Goal: Task Accomplishment & Management: Use online tool/utility

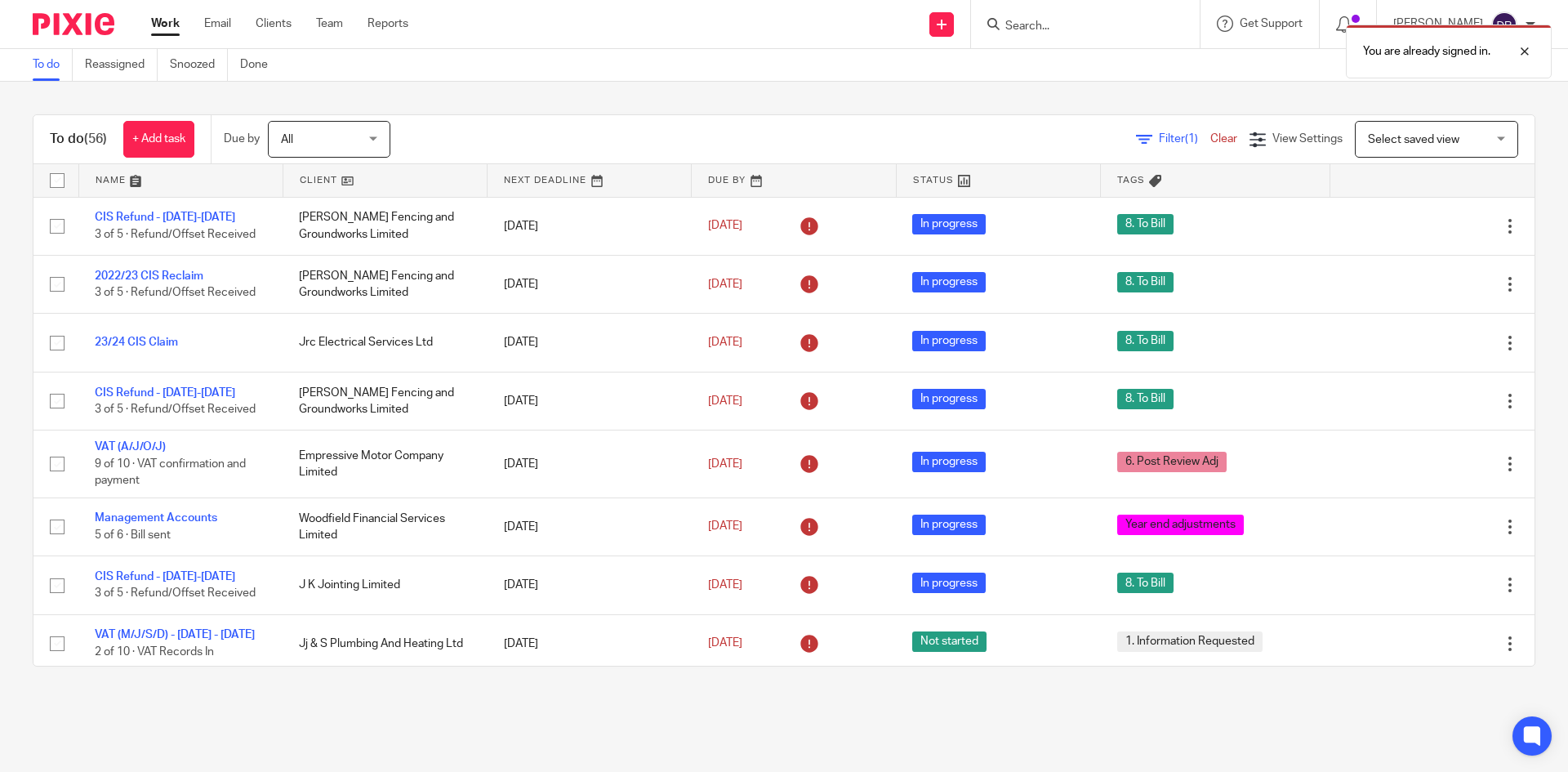
click at [1031, 24] on div "You are already signed in." at bounding box center [1168, 48] width 768 height 62
click at [1509, 60] on div at bounding box center [1512, 51] width 44 height 19
click at [1043, 23] on input "Search" at bounding box center [1077, 27] width 147 height 15
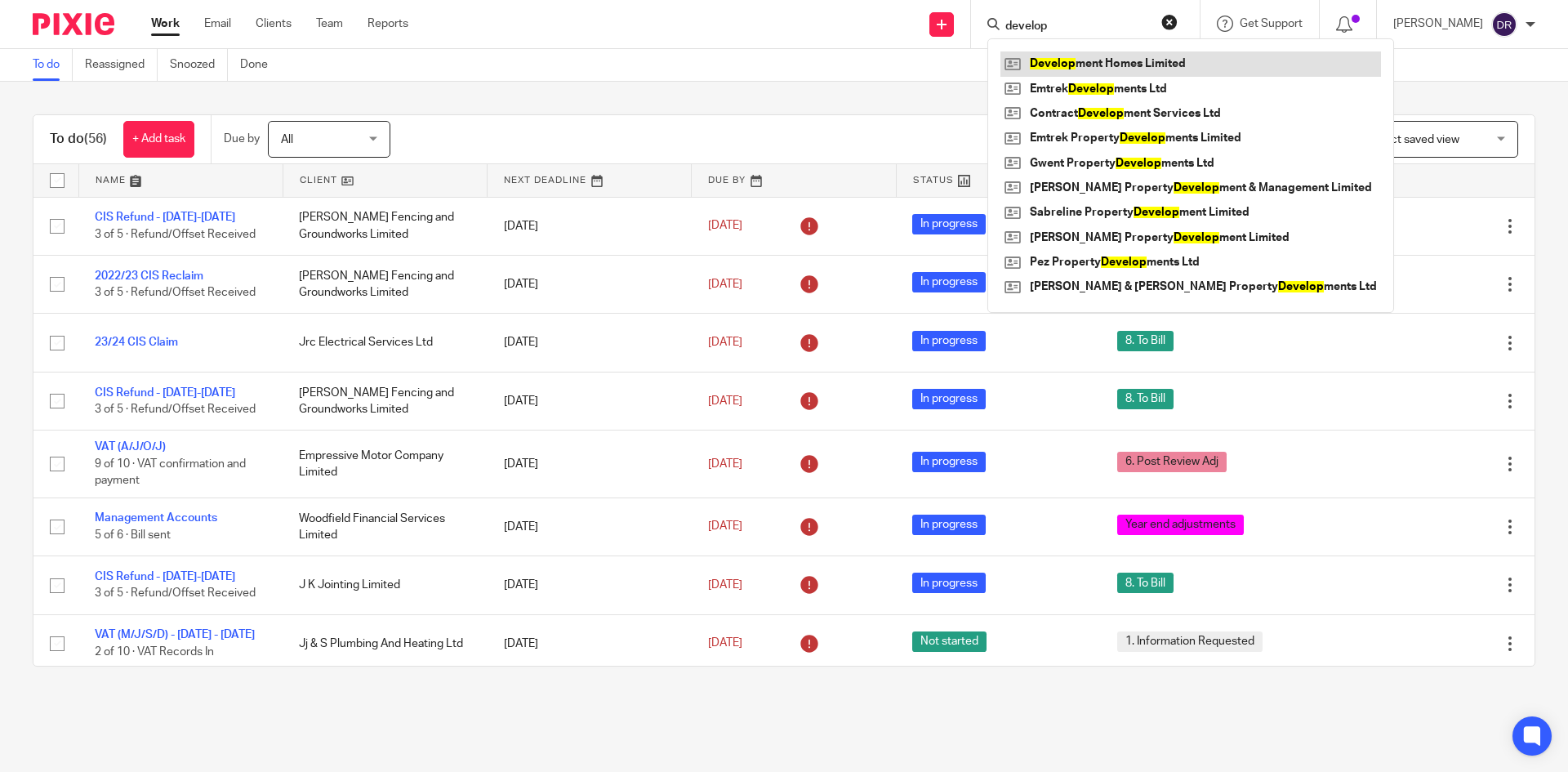
type input "develop"
click at [1073, 60] on link at bounding box center [1190, 63] width 380 height 25
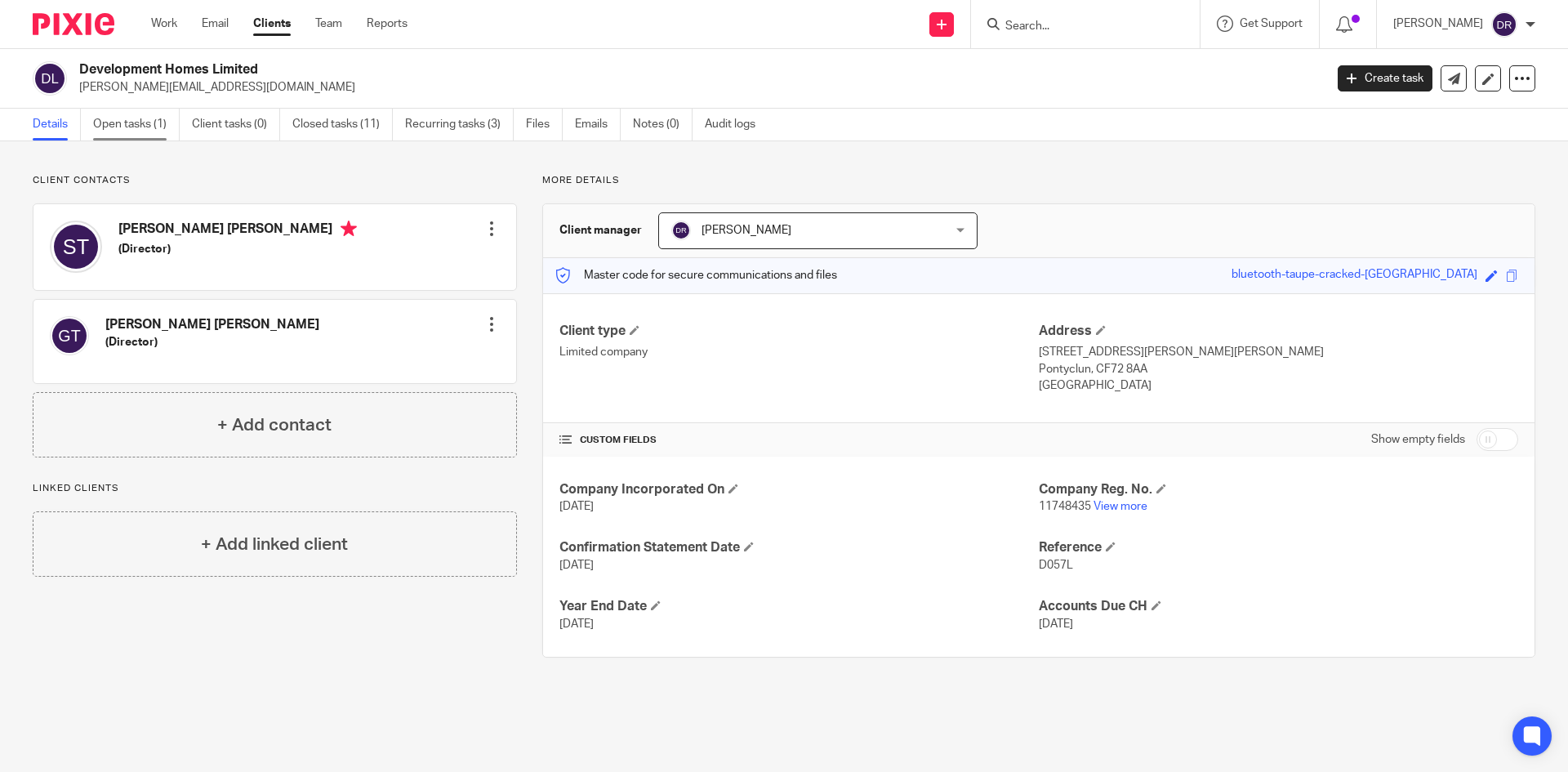
click at [113, 125] on link "Open tasks (1)" at bounding box center [136, 124] width 87 height 32
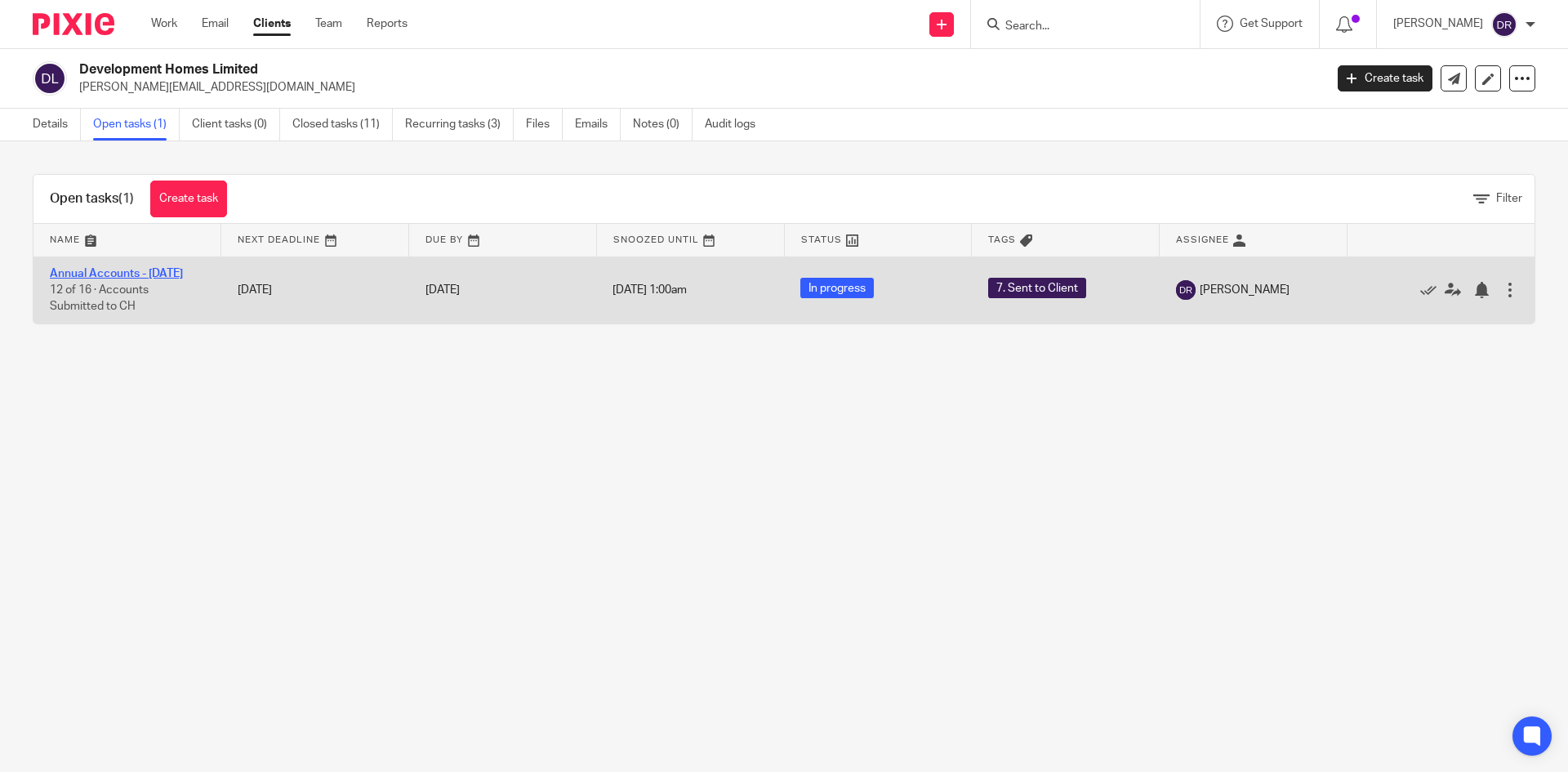
click at [110, 272] on link "Annual Accounts - [DATE]" at bounding box center [116, 273] width 133 height 12
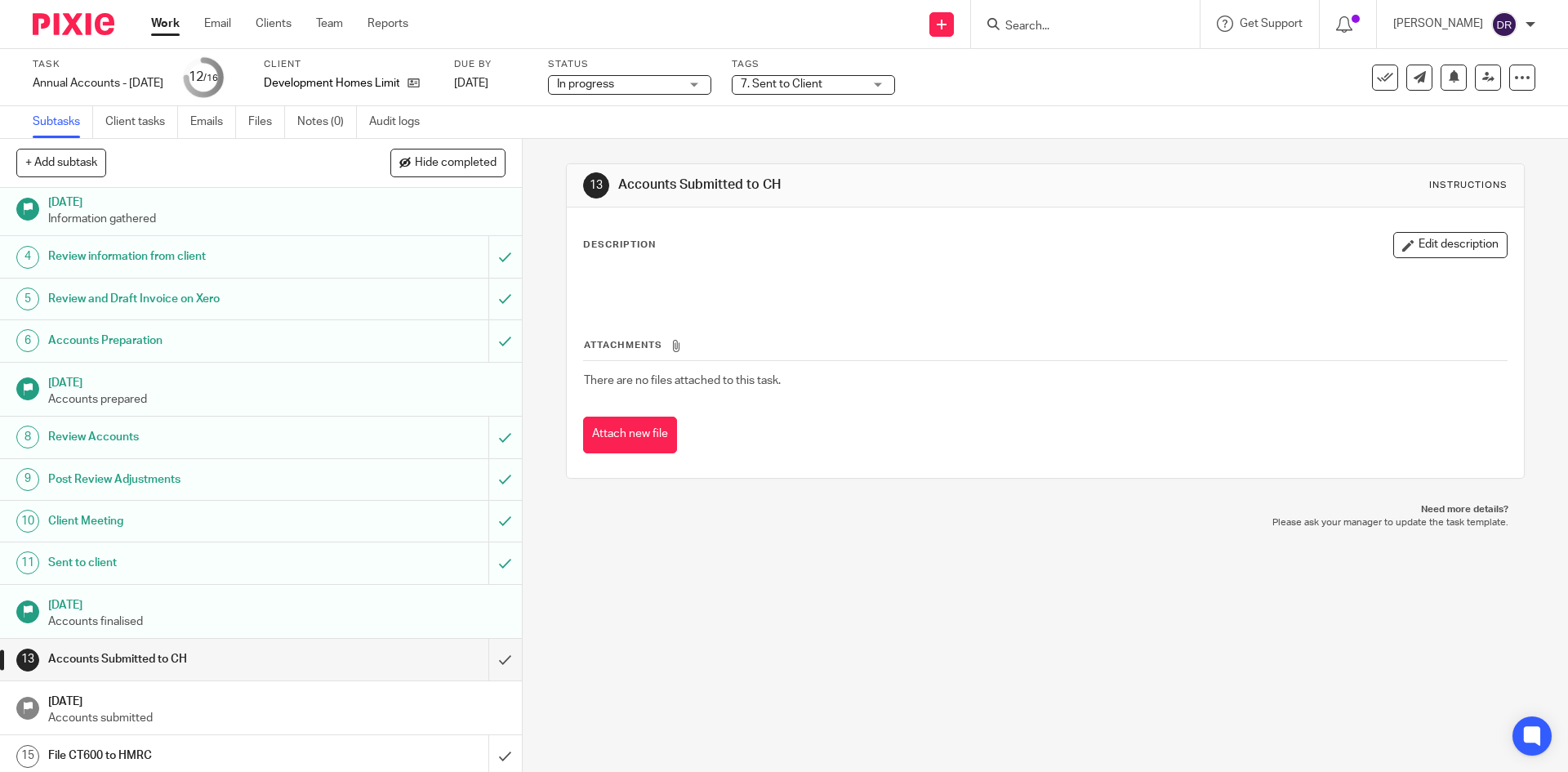
scroll to position [137, 0]
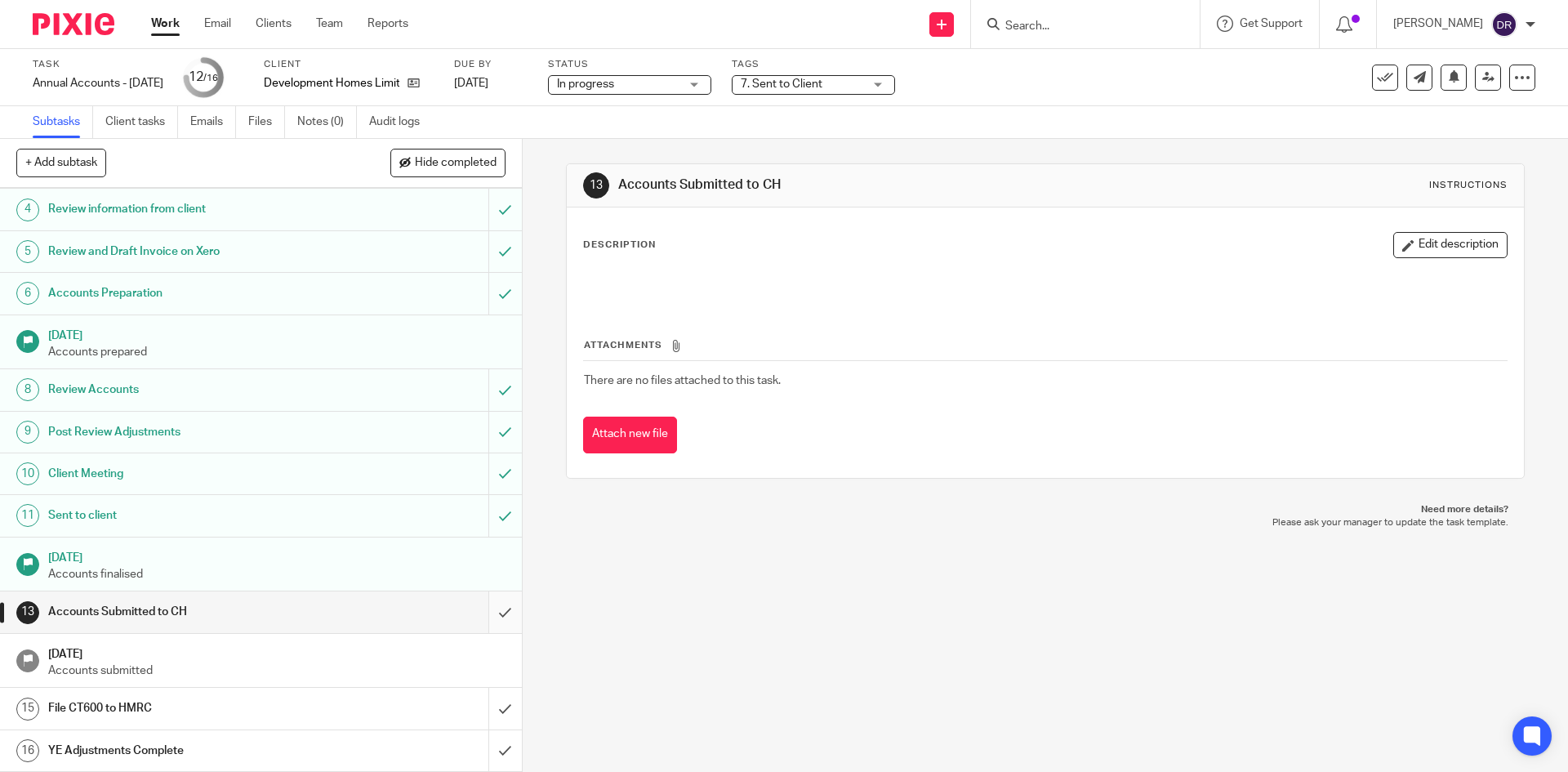
click at [492, 607] on input "submit" at bounding box center [261, 612] width 522 height 41
click at [791, 80] on span "7. Sent to Client" at bounding box center [781, 84] width 81 height 12
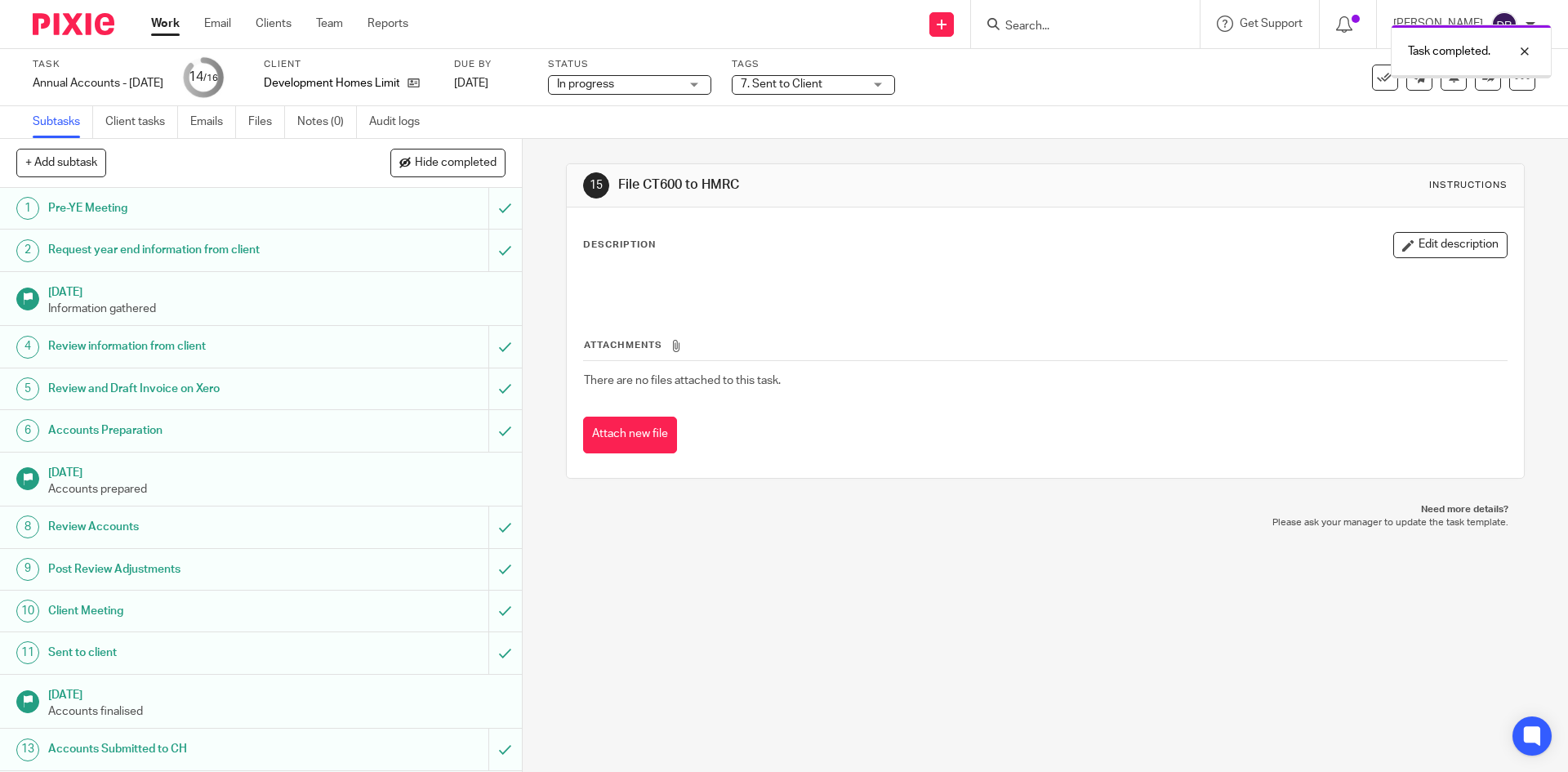
click at [860, 69] on div "Task completed." at bounding box center [1168, 48] width 768 height 62
click at [860, 83] on span "7. Sent to Client" at bounding box center [802, 84] width 123 height 17
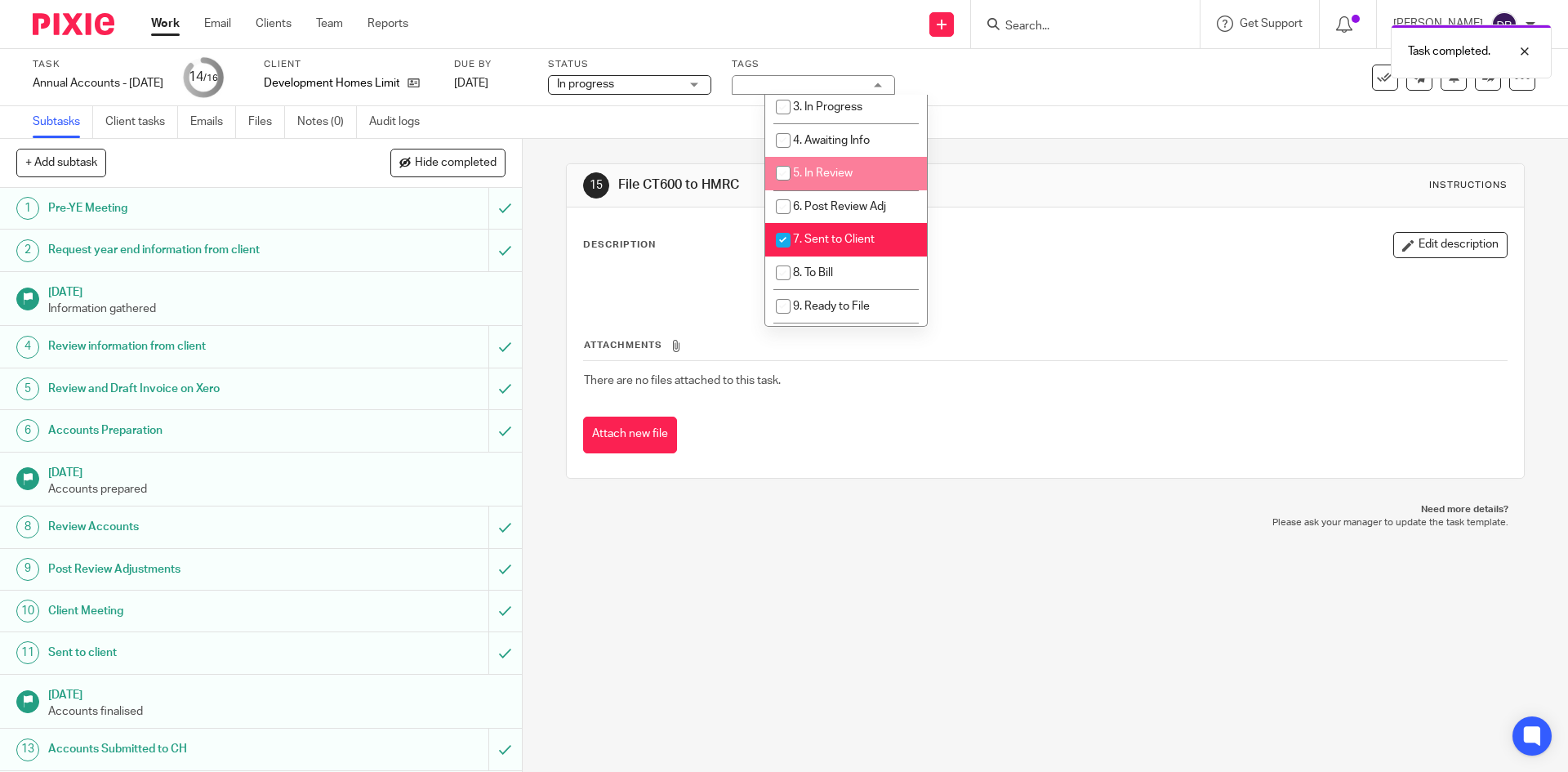
scroll to position [119, 0]
click at [859, 233] on li "7. Sent to Client" at bounding box center [846, 241] width 162 height 34
checkbox input "false"
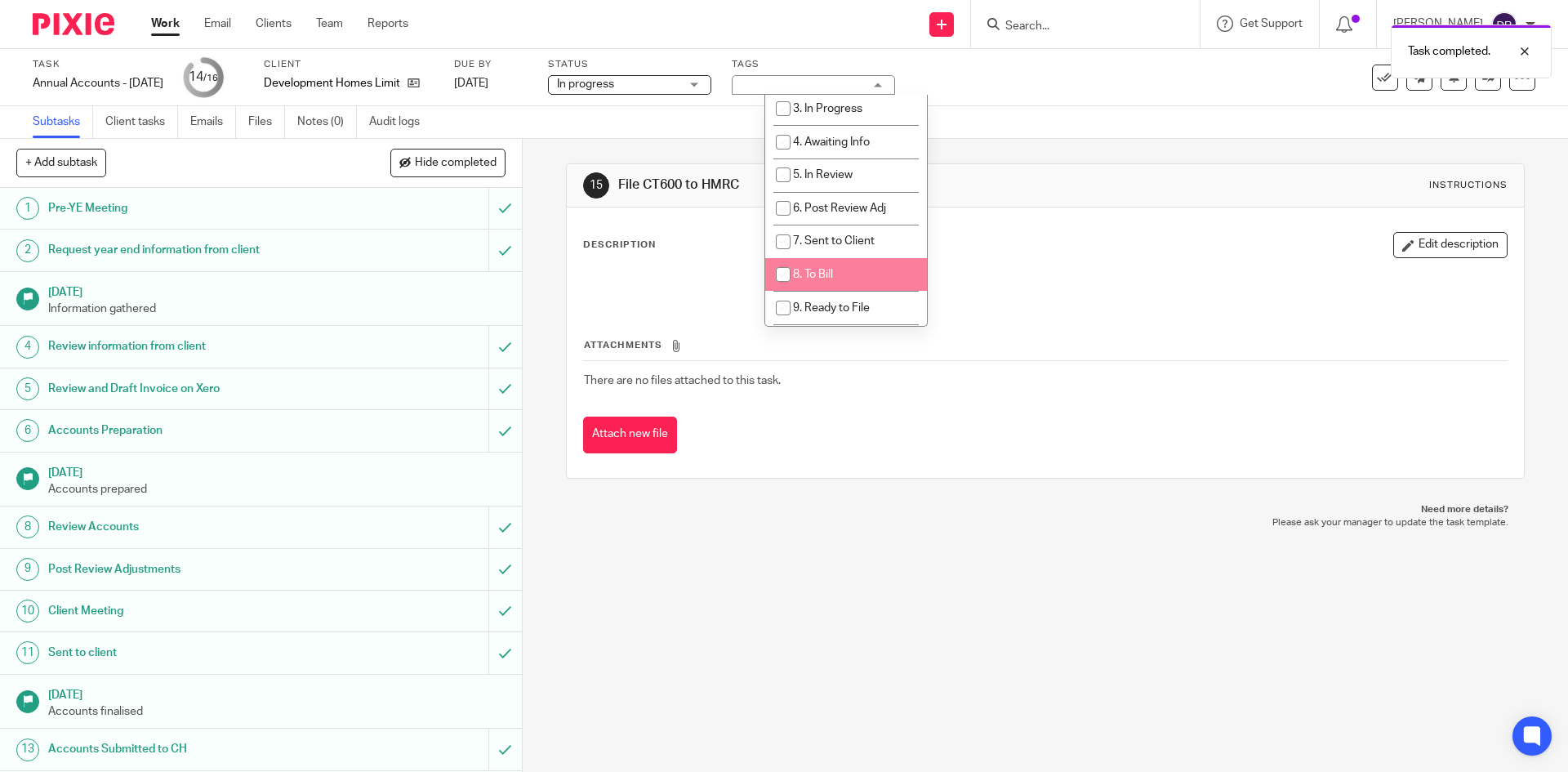
click at [859, 260] on li "8. To Bill" at bounding box center [846, 274] width 162 height 34
checkbox input "true"
drag, startPoint x: 864, startPoint y: 485, endPoint x: 807, endPoint y: 263, distance: 229.2
click at [864, 486] on div "15 File CT600 to HMRC Instructions Description Edit description Attachments The…" at bounding box center [1045, 321] width 958 height 364
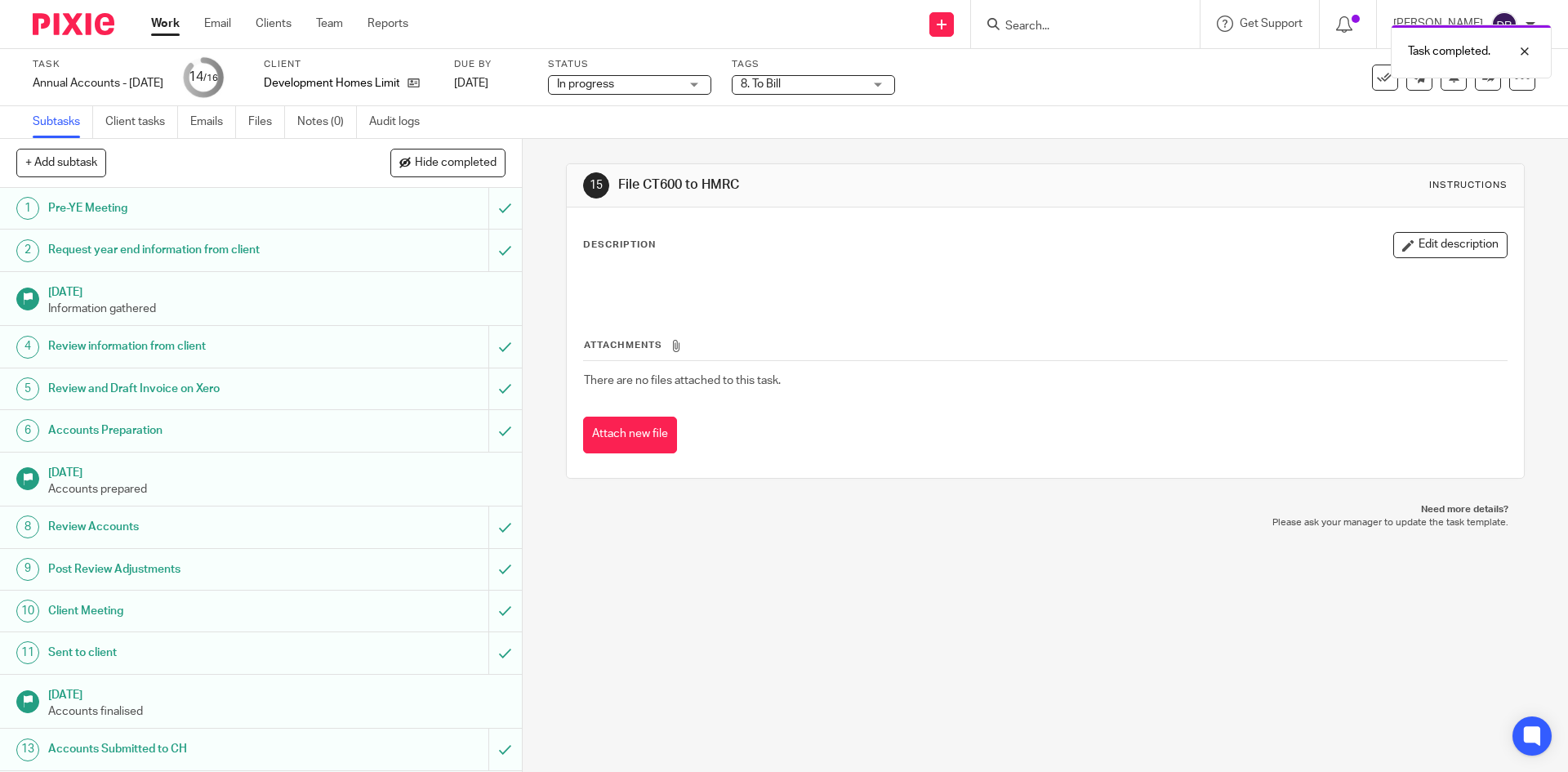
click at [711, 80] on div "In progress In progress" at bounding box center [629, 84] width 164 height 19
click at [843, 518] on p "Please ask your manager to update the task template." at bounding box center [1045, 522] width 925 height 13
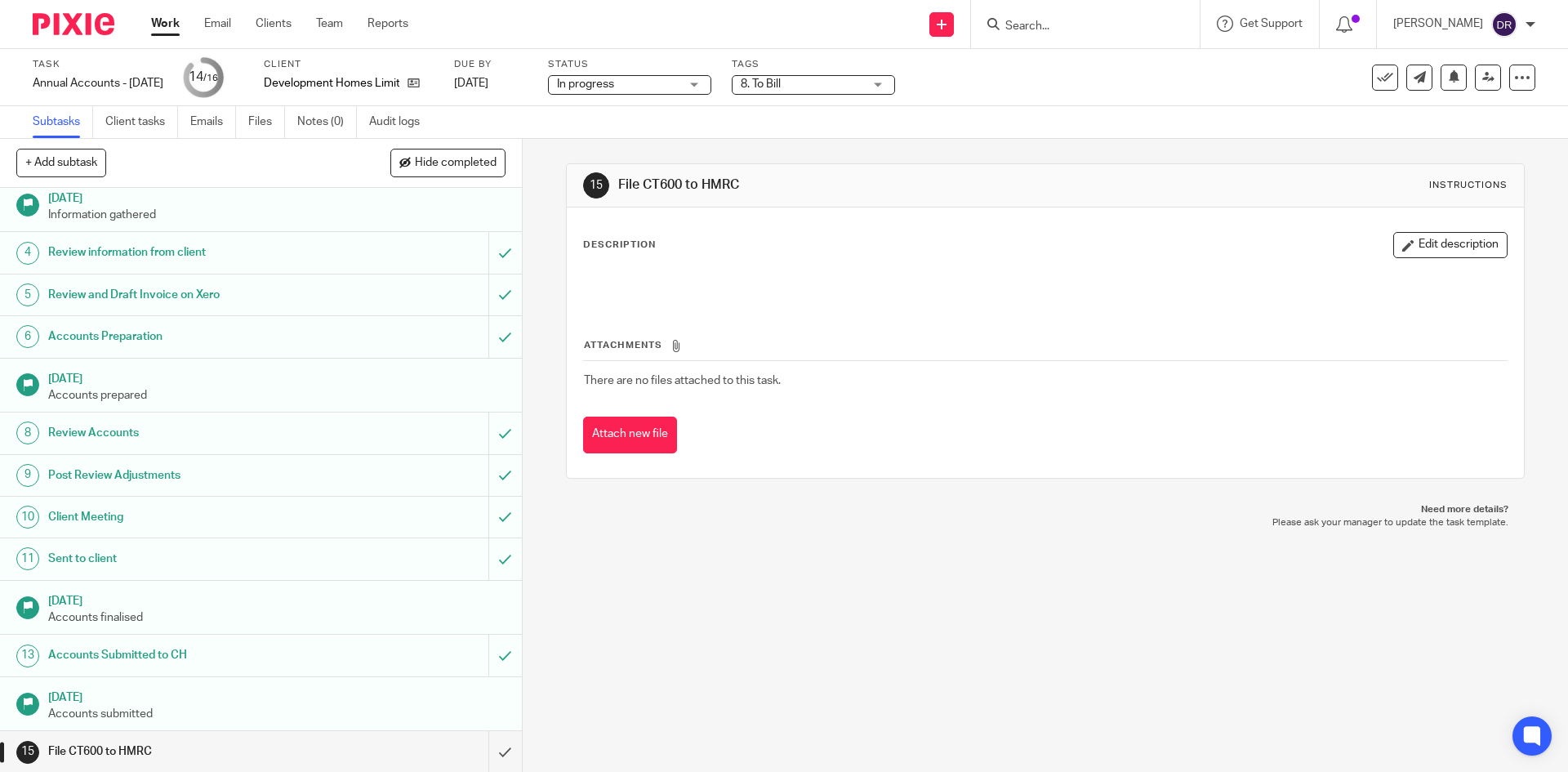
scroll to position [137, 0]
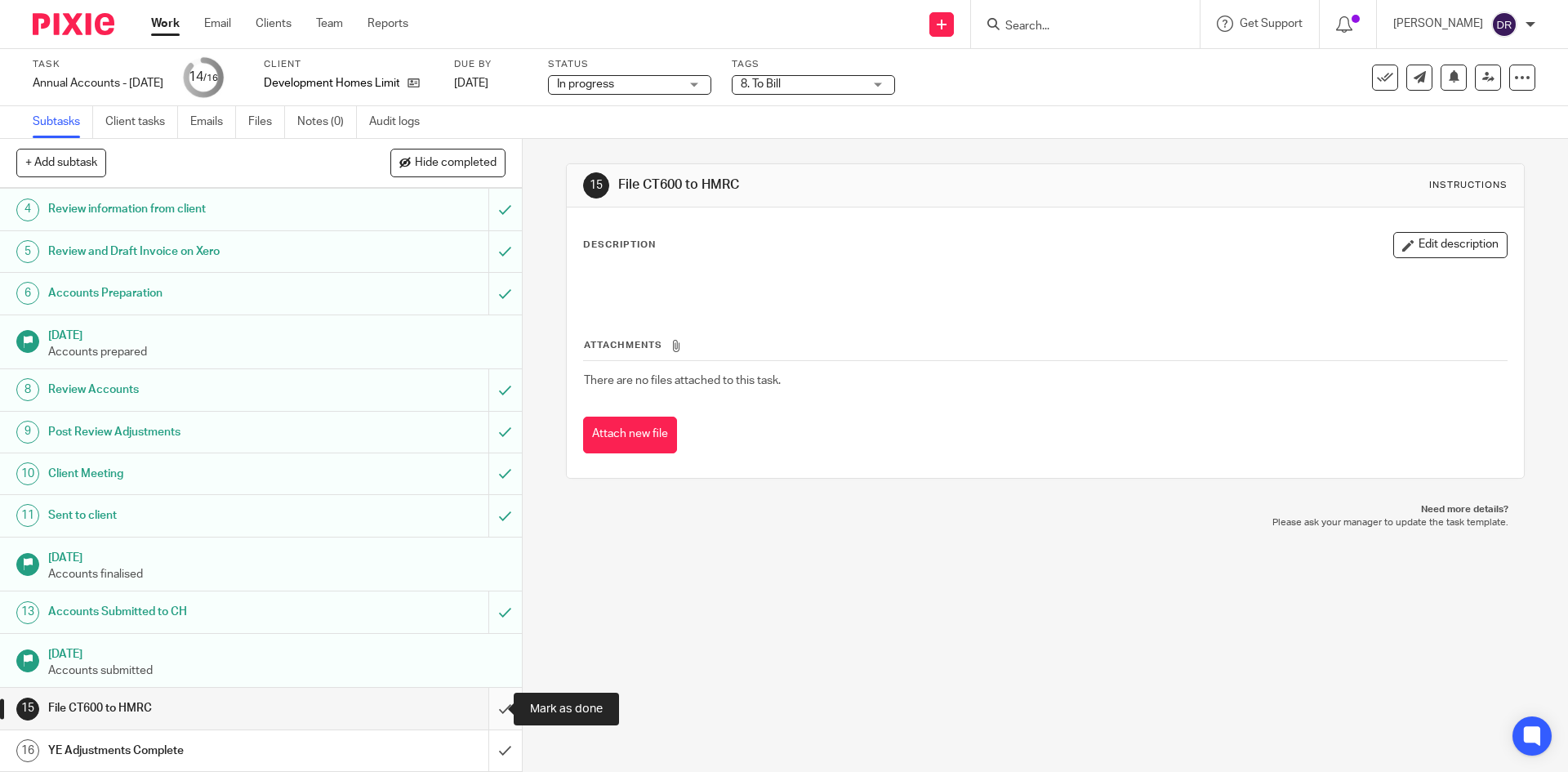
click at [492, 717] on input "submit" at bounding box center [261, 708] width 522 height 41
click at [493, 751] on input "submit" at bounding box center [261, 750] width 522 height 41
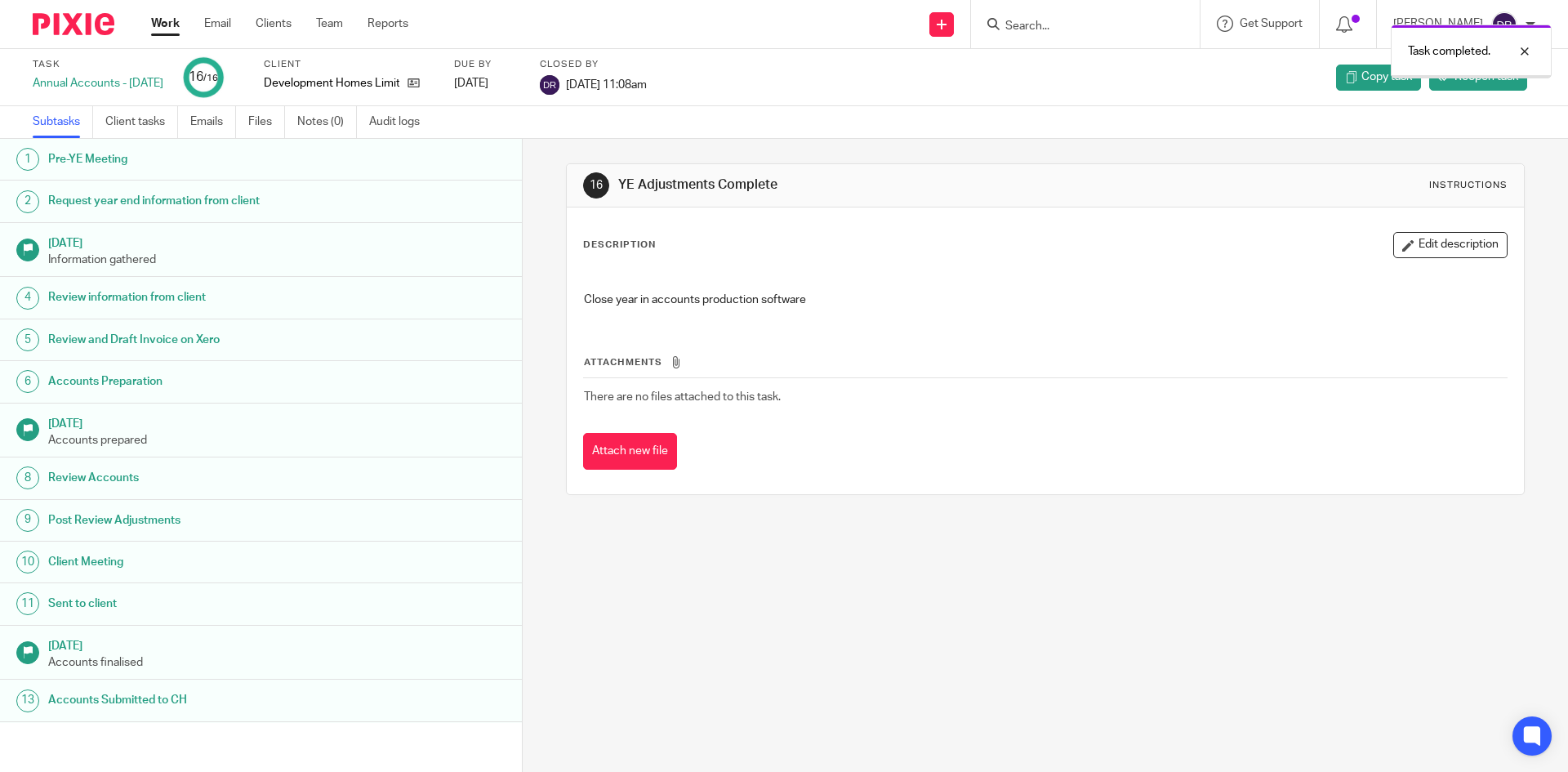
click at [79, 13] on img at bounding box center [73, 24] width 81 height 22
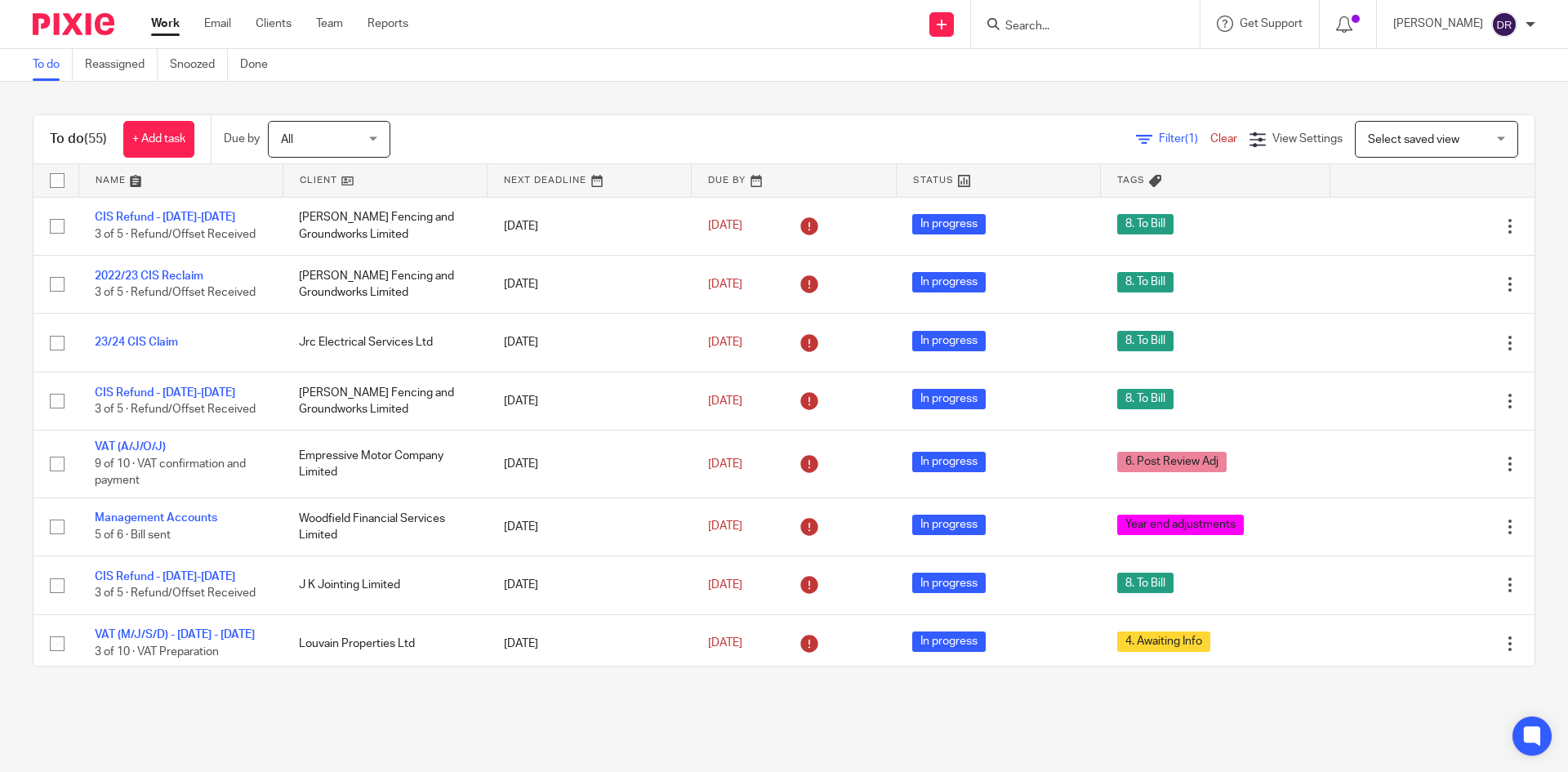
click at [1051, 34] on input "Search" at bounding box center [1077, 27] width 147 height 15
type input "shannon"
click at [1079, 60] on link at bounding box center [1109, 63] width 218 height 25
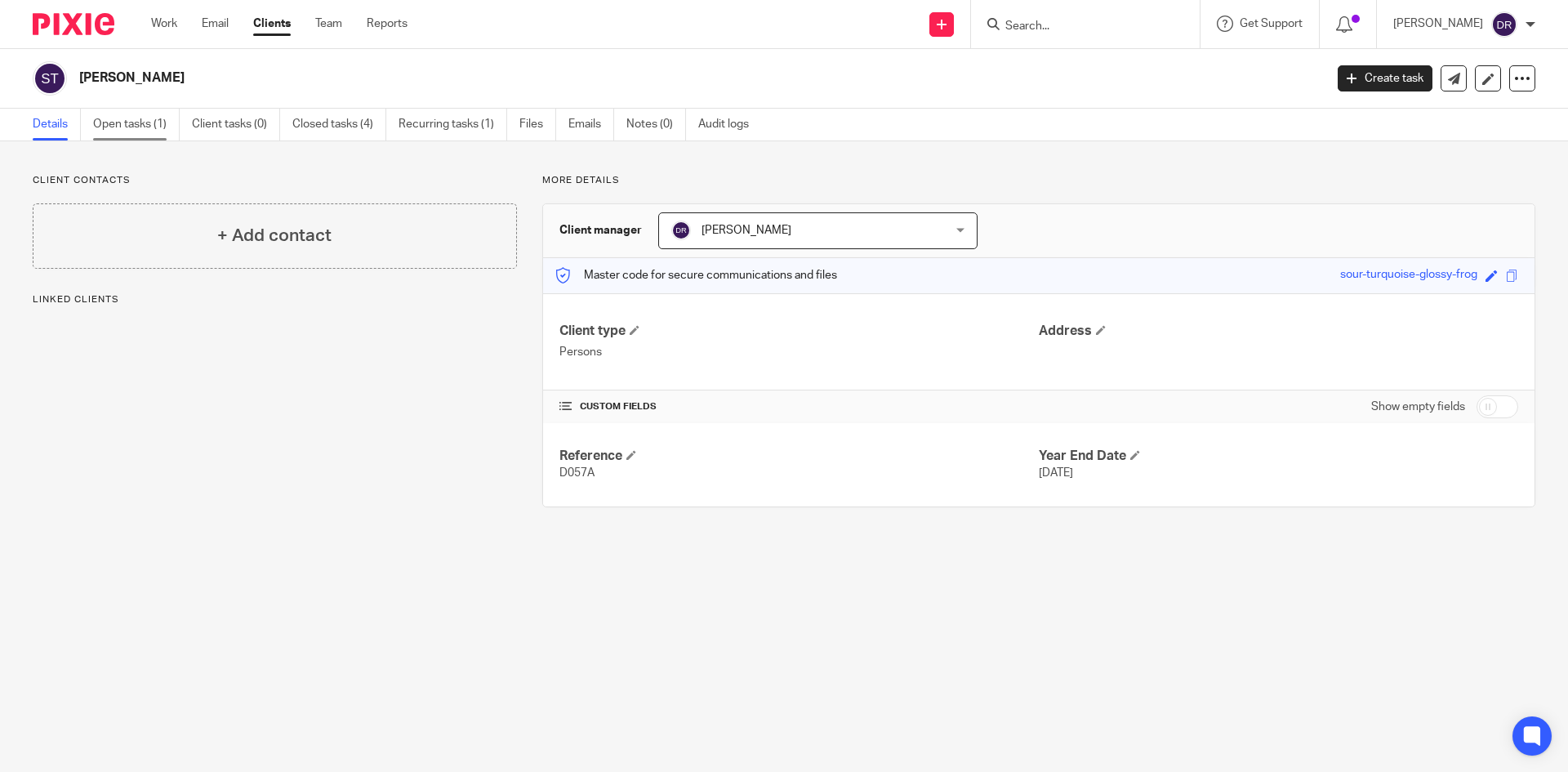
click at [119, 115] on link "Open tasks (1)" at bounding box center [136, 124] width 87 height 32
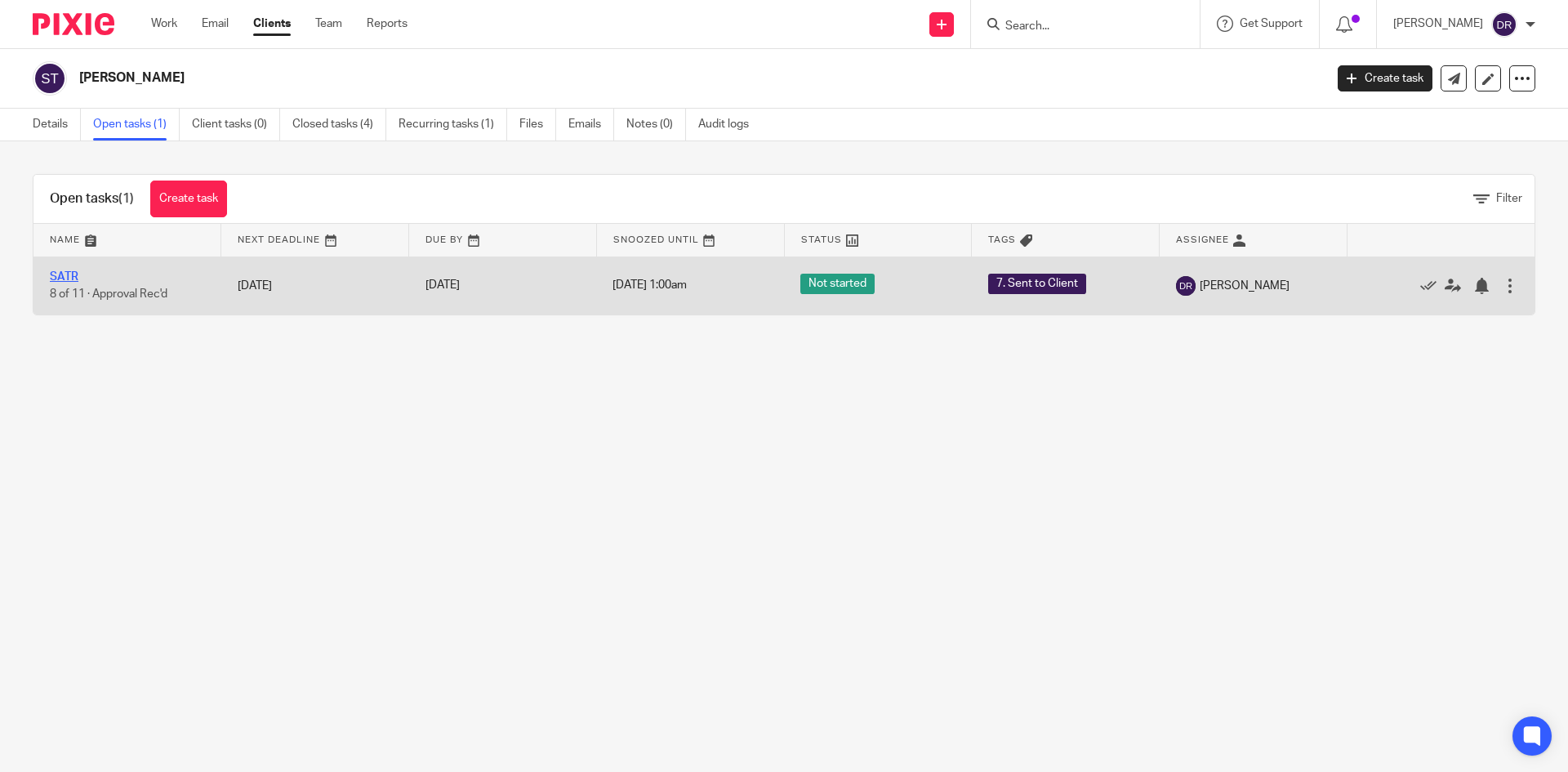
click at [69, 278] on link "SATR" at bounding box center [63, 277] width 28 height 12
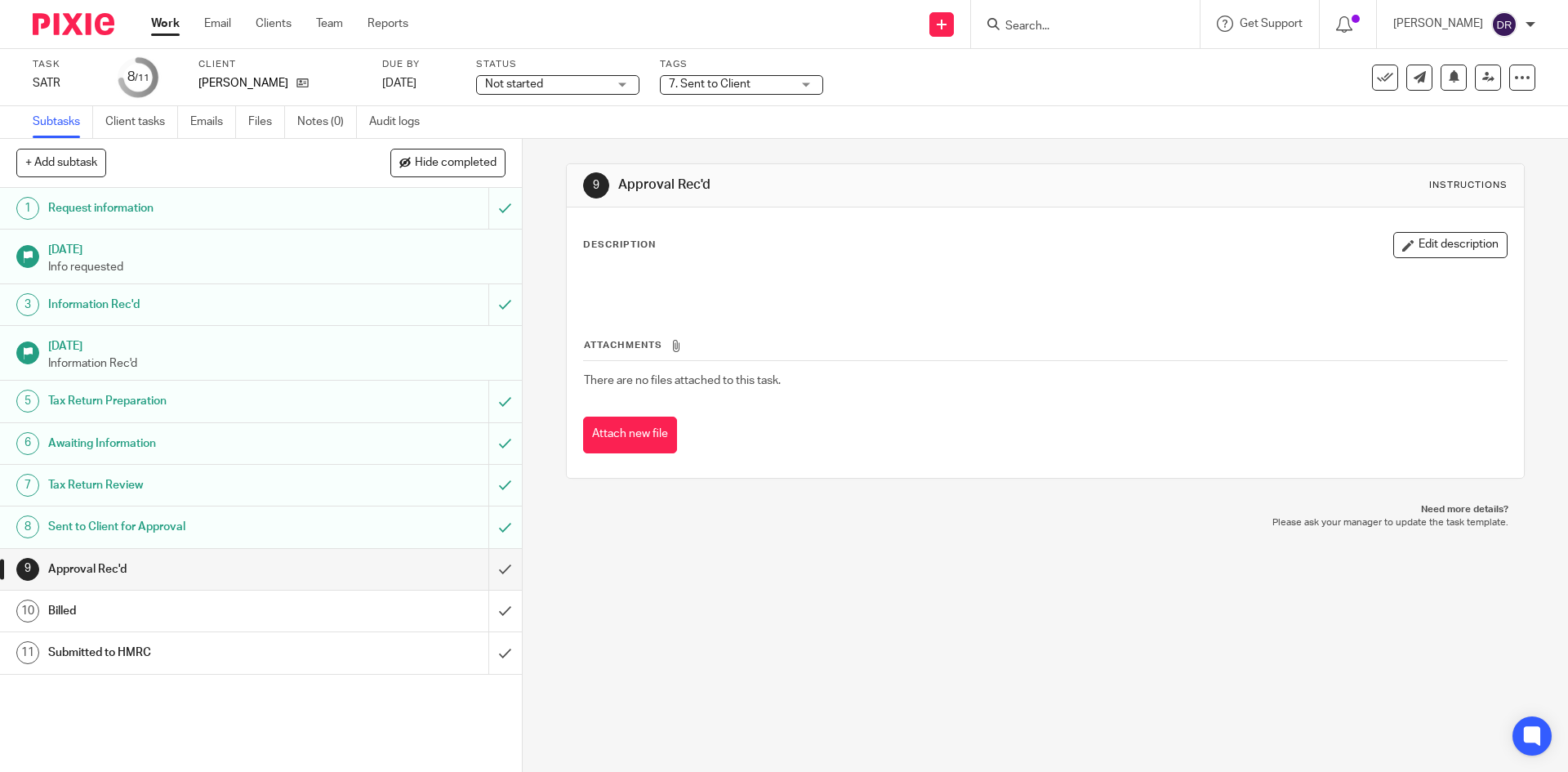
click at [770, 86] on span "7. Sent to Client" at bounding box center [731, 84] width 123 height 17
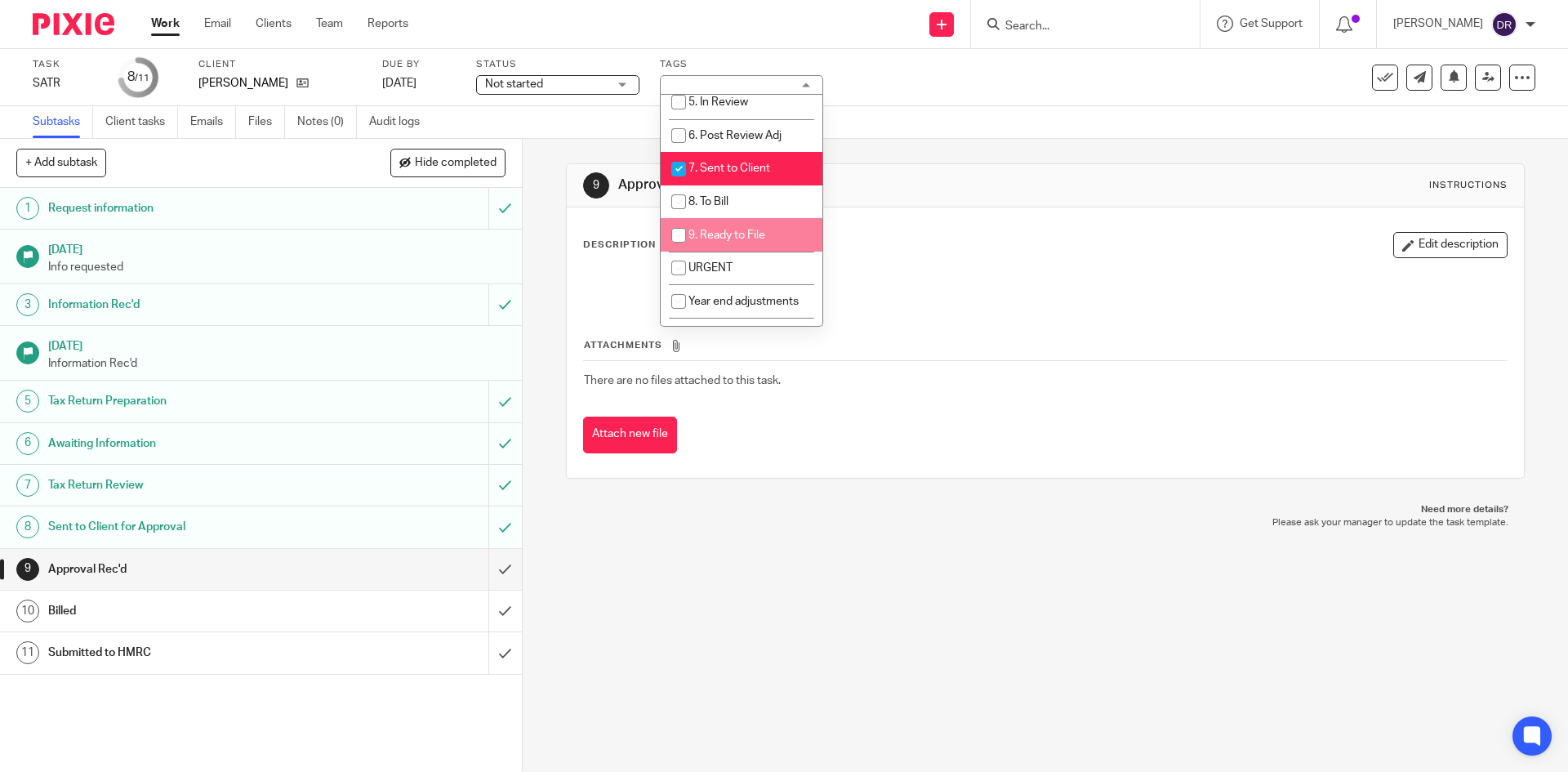
scroll to position [245, 0]
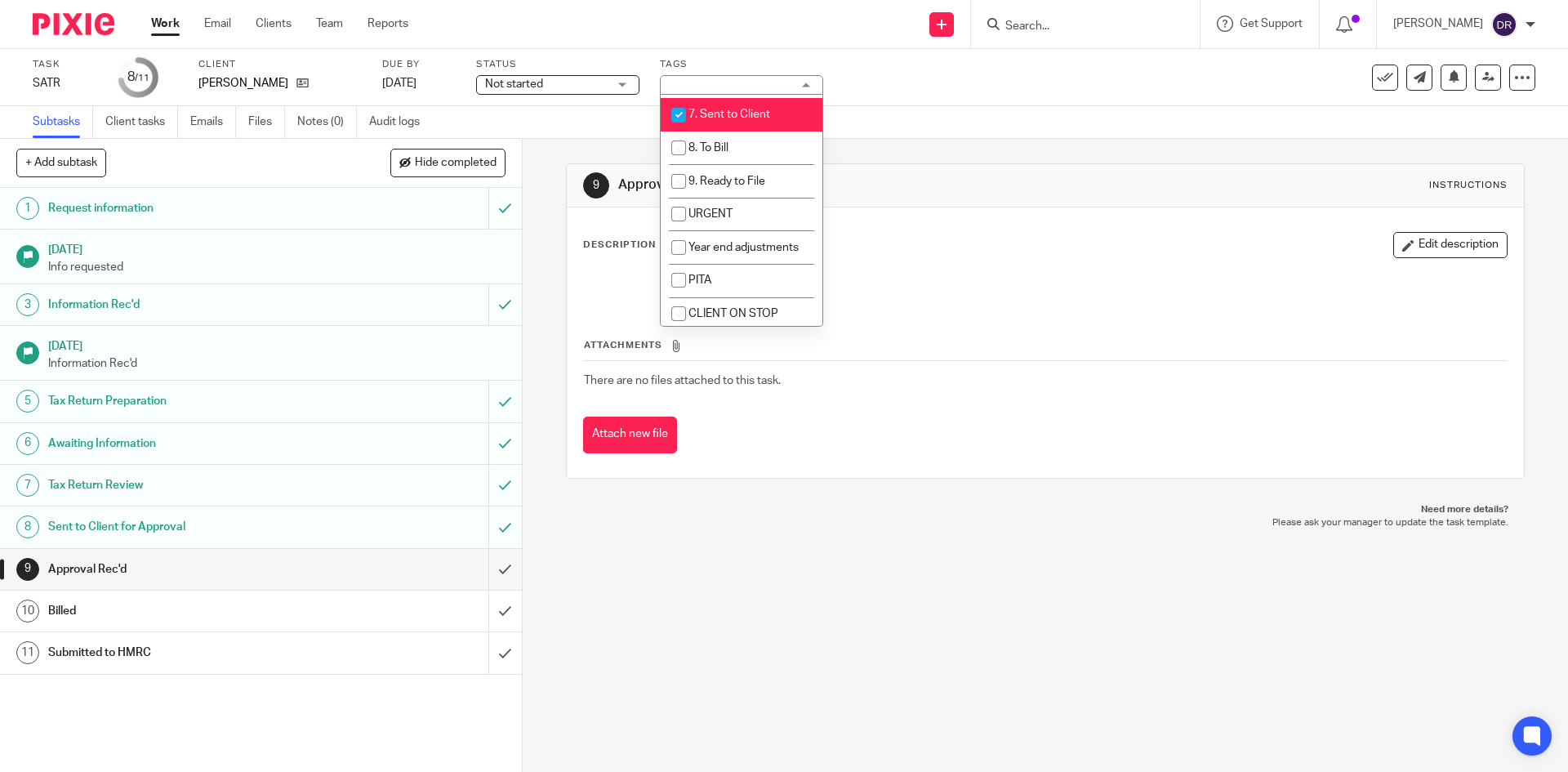
click at [749, 103] on li "7. Sent to Client" at bounding box center [741, 114] width 162 height 34
checkbox input "false"
click at [743, 145] on li "8. To Bill" at bounding box center [741, 148] width 162 height 34
checkbox input "true"
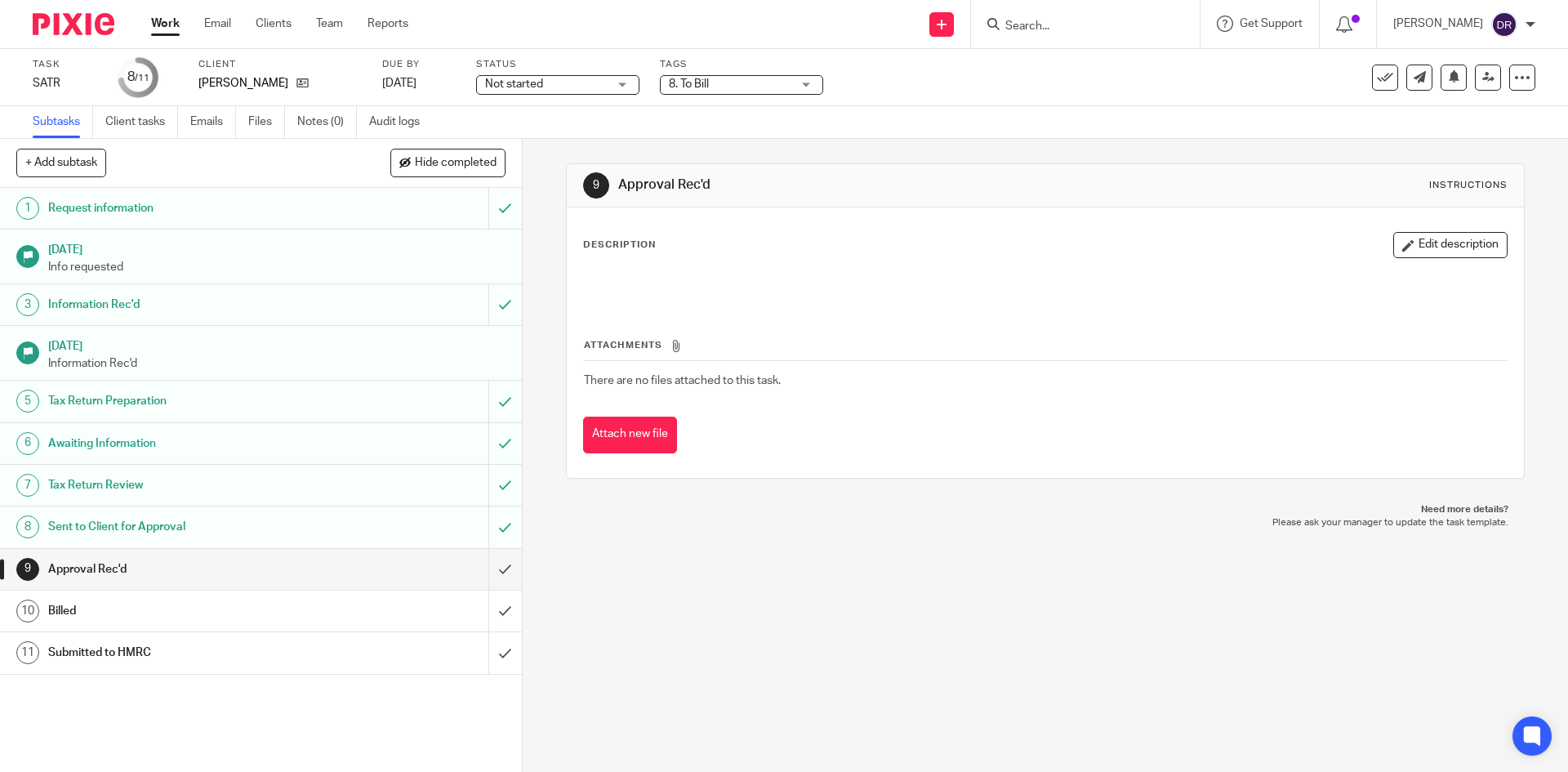
click at [739, 548] on div "9 Approval Rec'd Instructions Description Edit description Attachments There ar…" at bounding box center [1045, 456] width 1045 height 633
click at [490, 567] on input "submit" at bounding box center [261, 569] width 522 height 41
click at [487, 612] on input "submit" at bounding box center [261, 611] width 522 height 41
click at [487, 661] on input "submit" at bounding box center [261, 652] width 522 height 41
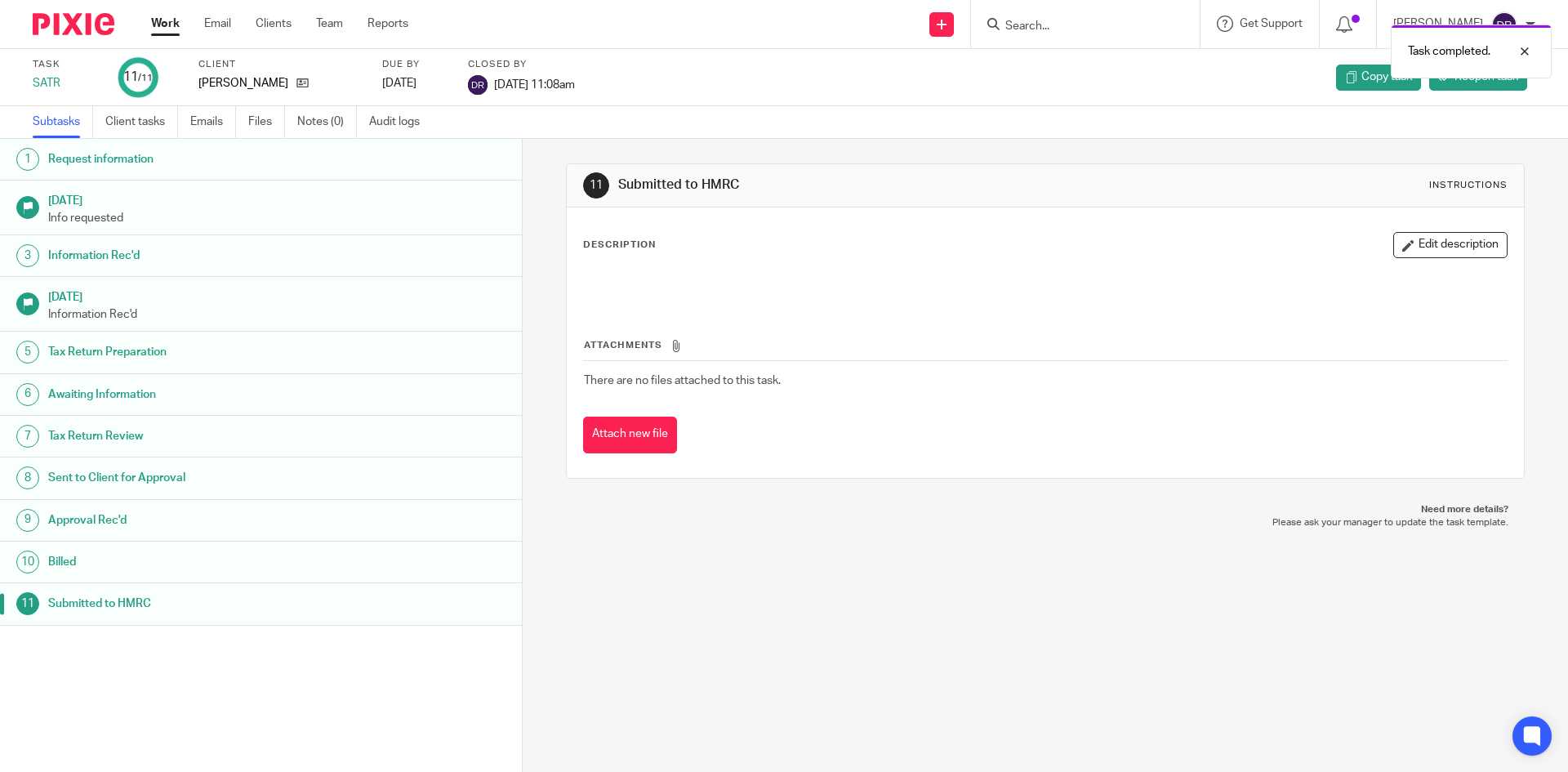
click at [83, 17] on img at bounding box center [73, 24] width 81 height 22
